Goal: Check status: Check status

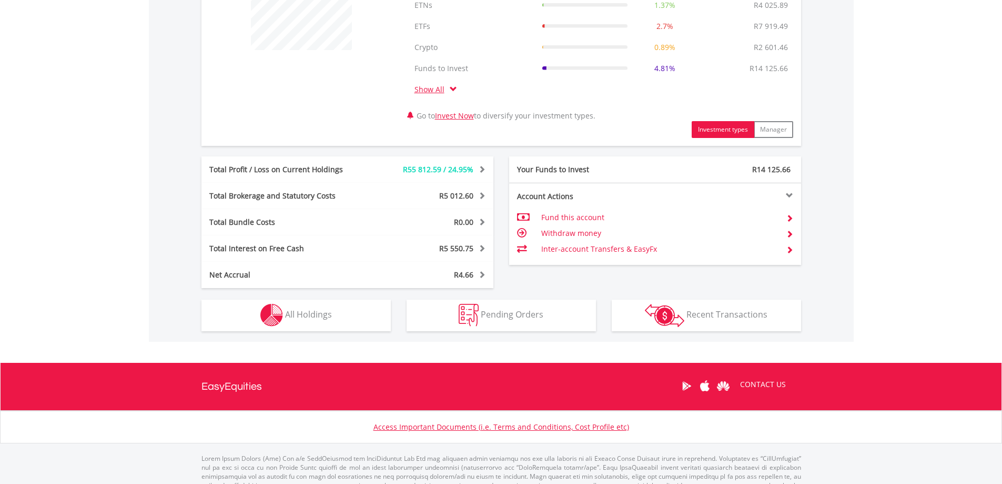
scroll to position [491, 0]
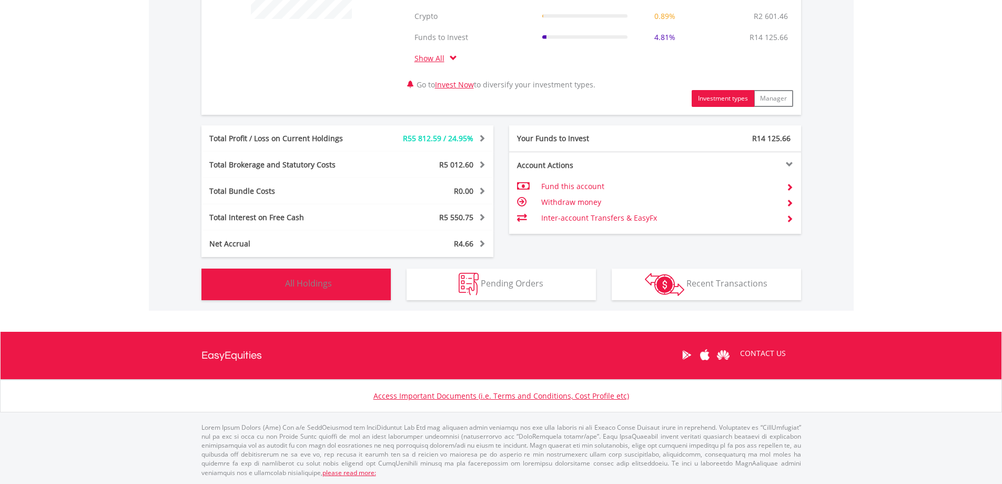
click at [330, 286] on span "All Holdings" at bounding box center [308, 283] width 47 height 12
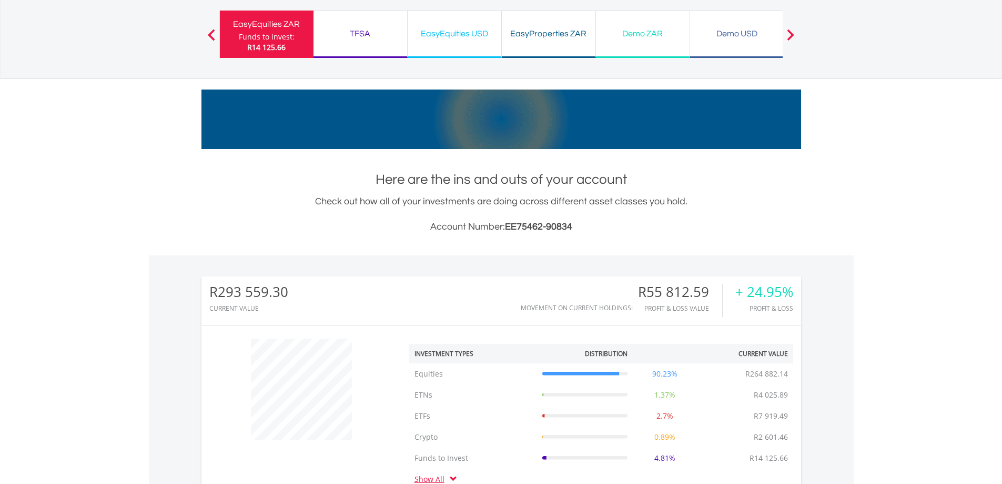
scroll to position [0, 0]
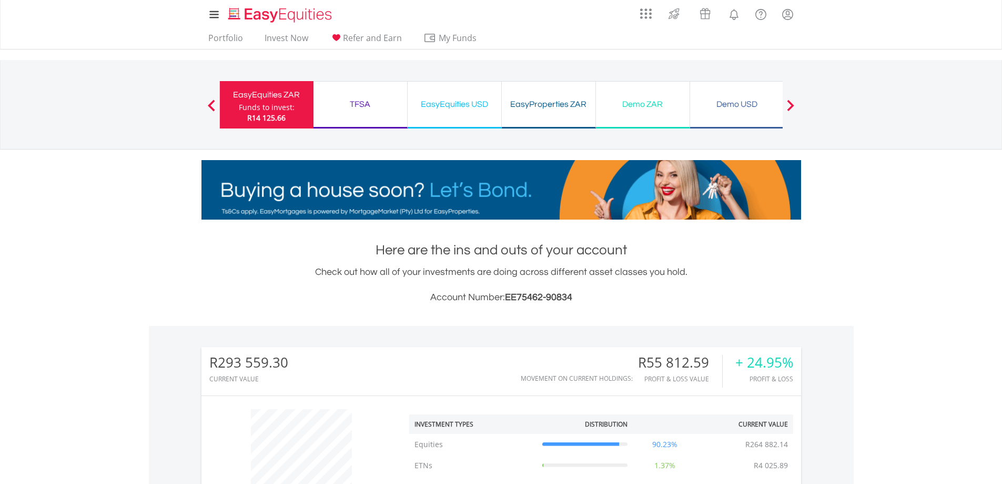
click at [361, 99] on div "TFSA" at bounding box center [360, 104] width 81 height 15
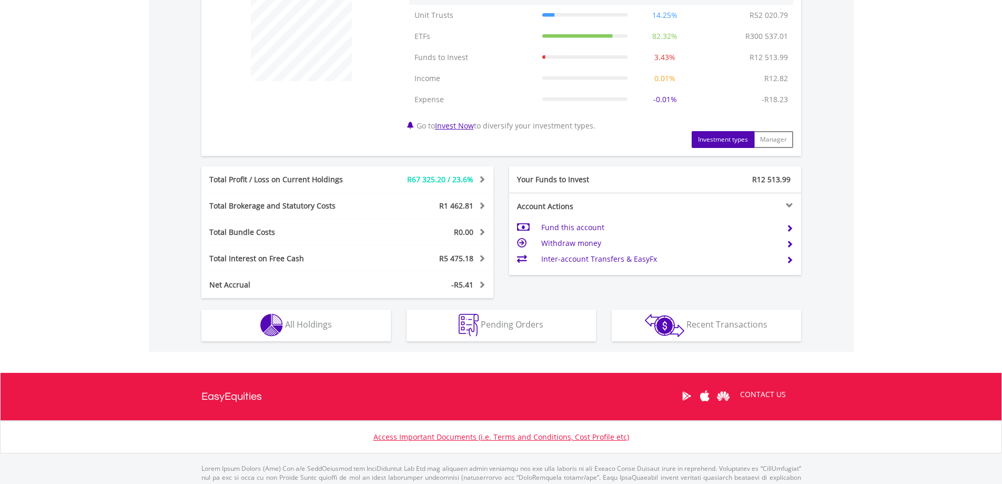
scroll to position [417, 0]
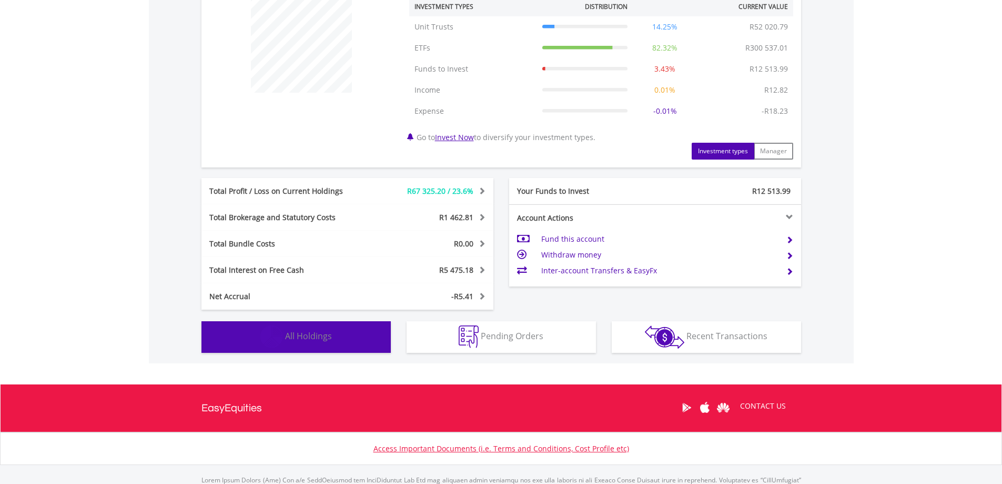
click at [339, 334] on button "Holdings All Holdings" at bounding box center [296, 337] width 189 height 32
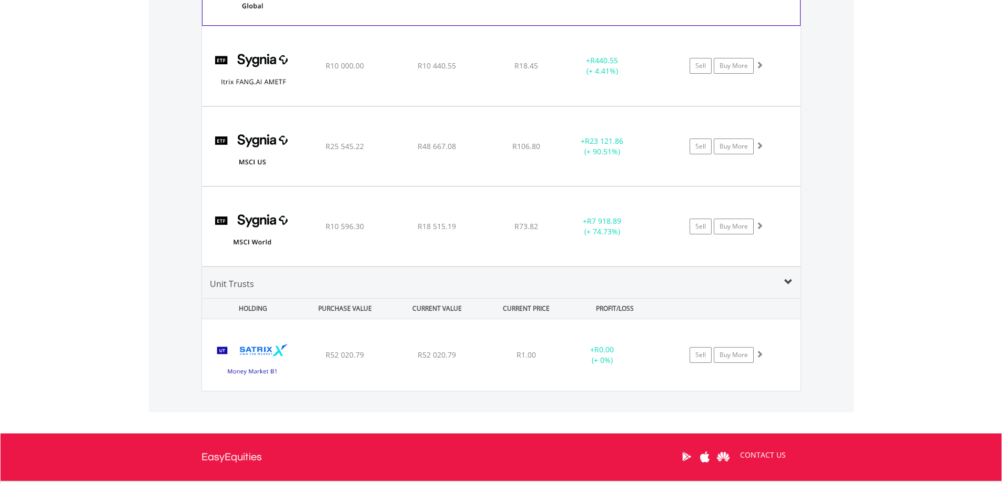
scroll to position [1643, 0]
